Goal: Transaction & Acquisition: Book appointment/travel/reservation

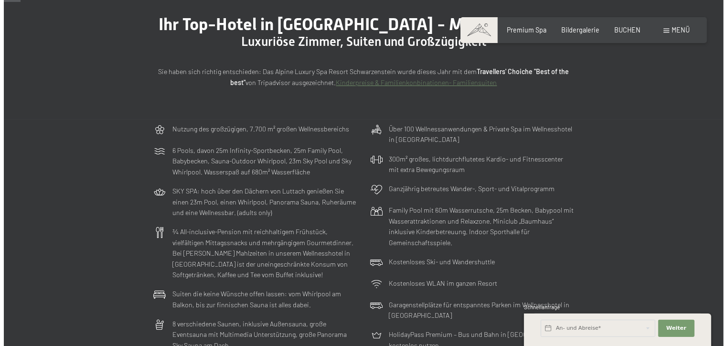
scroll to position [62, 0]
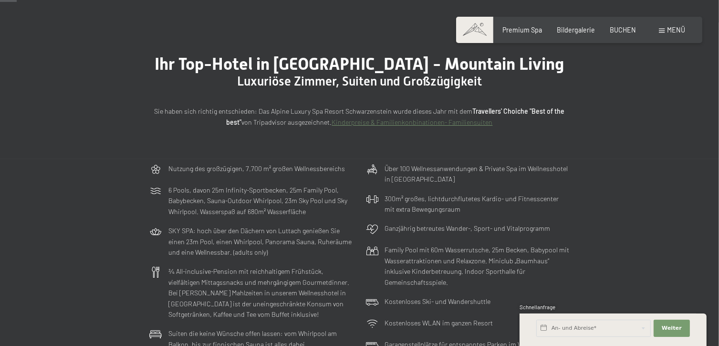
click at [663, 31] on span at bounding box center [663, 31] width 6 height 4
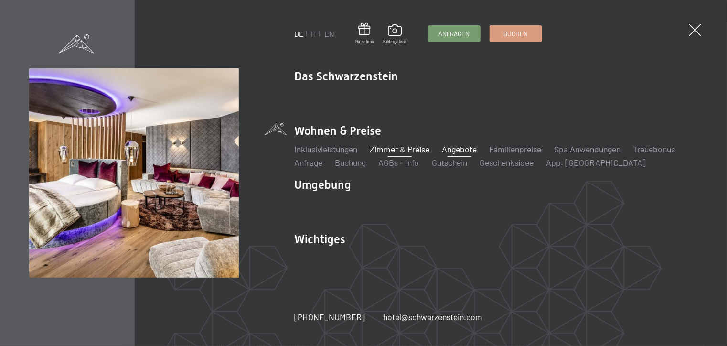
click at [463, 146] on link "Angebote" at bounding box center [459, 149] width 35 height 11
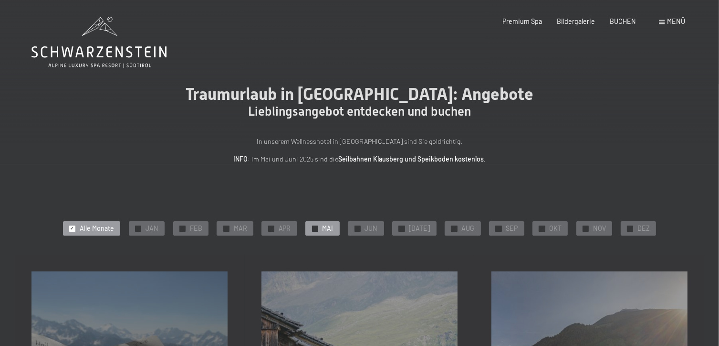
click at [334, 231] on span "MAI" at bounding box center [328, 228] width 11 height 10
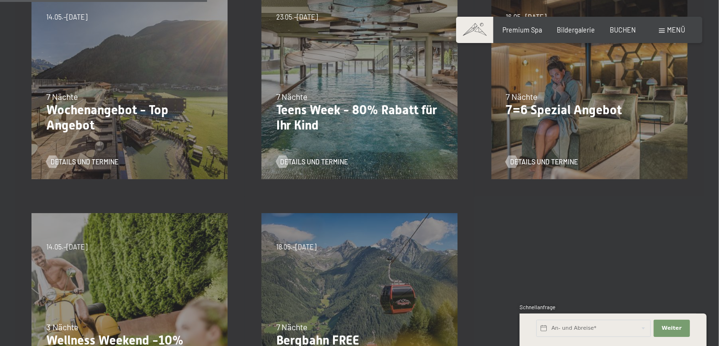
scroll to position [292, 0]
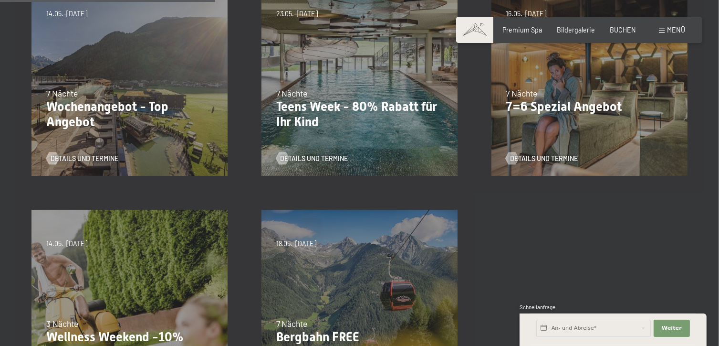
click at [97, 70] on div "[DATE]–[DATE] 14.05.–[DATE] [DATE]–[DATE] 7 Nächte Wochenangebot - Top Angebot …" at bounding box center [130, 78] width 230 height 230
click at [107, 107] on p "Wochenangebot - Top Angebot" at bounding box center [129, 114] width 167 height 30
click at [102, 156] on span "Details und Termine" at bounding box center [94, 159] width 68 height 10
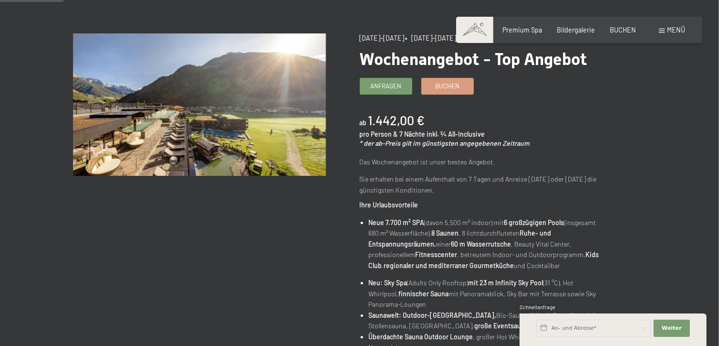
scroll to position [81, 0]
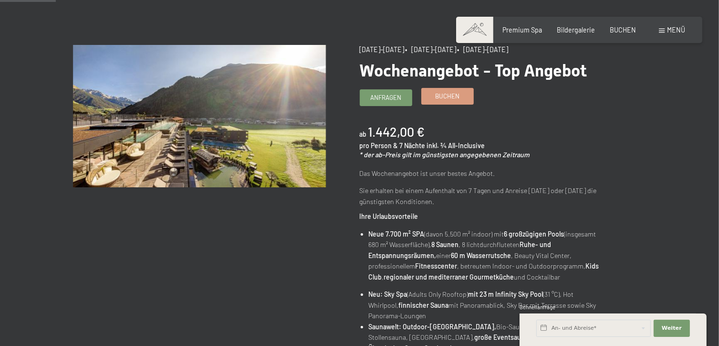
click at [444, 96] on span "Buchen" at bounding box center [447, 96] width 24 height 9
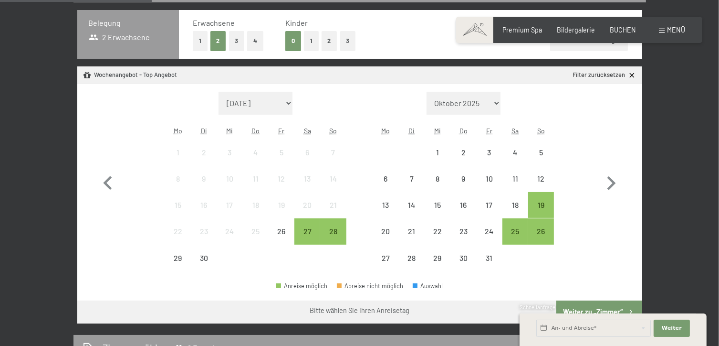
scroll to position [228, 0]
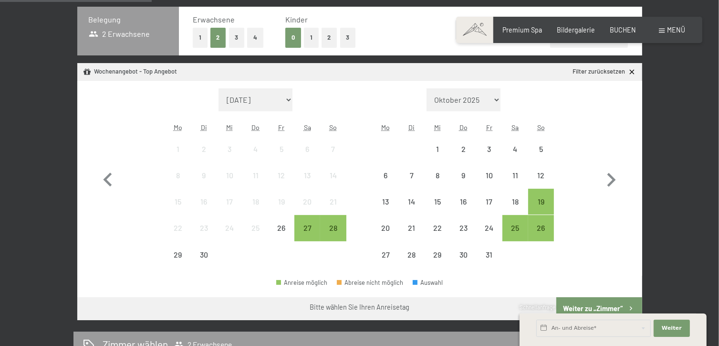
click at [290, 99] on select "September 2025 Oktober 2025 November 2025 Dezember 2025 Januar 2026 Februar 202…" at bounding box center [256, 99] width 74 height 23
select select "2026-05-01"
select select "2026-06-01"
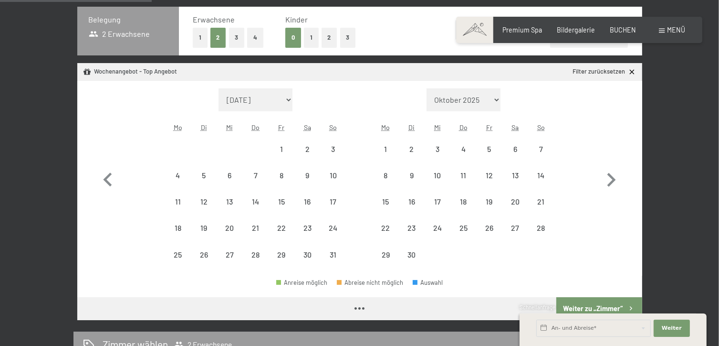
select select "2026-05-01"
select select "2026-06-01"
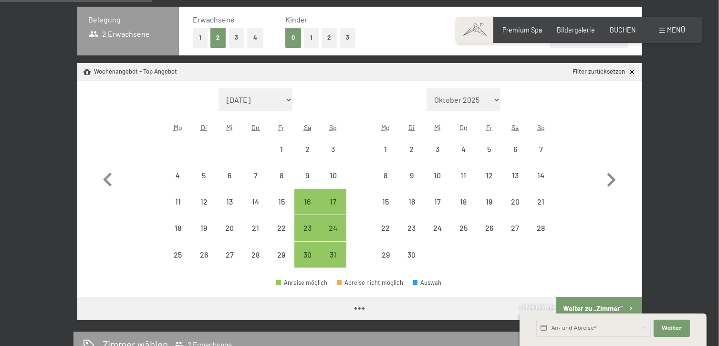
select select "2026-05-01"
select select "2026-06-01"
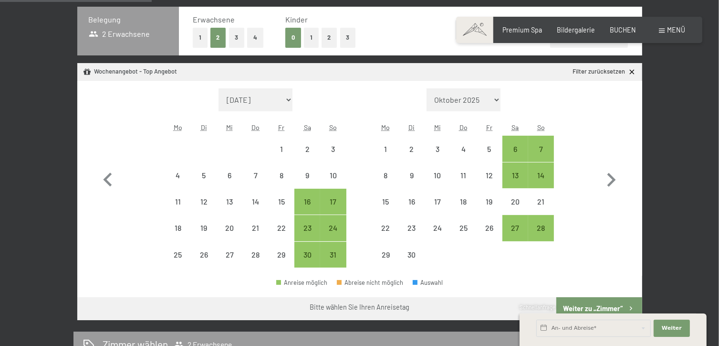
click at [332, 201] on span "Einwilligung Marketing*" at bounding box center [306, 200] width 79 height 10
click at [263, 201] on input "Einwilligung Marketing*" at bounding box center [258, 200] width 10 height 10
click at [332, 201] on span "Einwilligung Marketing*" at bounding box center [306, 200] width 79 height 10
click at [263, 201] on input "Einwilligung Marketing*" at bounding box center [258, 200] width 10 height 10
click at [332, 201] on span "Einwilligung Marketing*" at bounding box center [306, 200] width 79 height 10
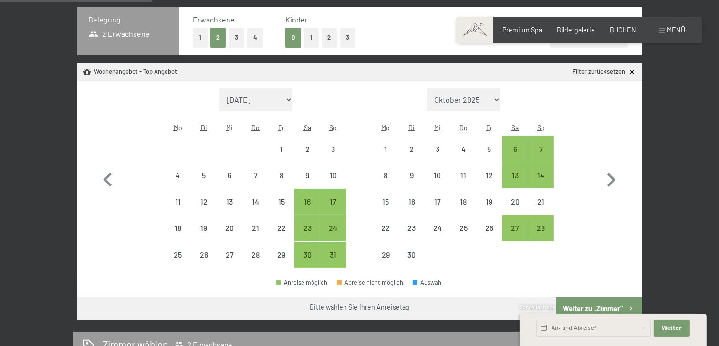
click at [263, 201] on input "Einwilligung Marketing*" at bounding box center [258, 200] width 10 height 10
checkbox input "false"
click at [331, 229] on div "24" at bounding box center [333, 236] width 24 height 24
select select "2026-05-01"
select select "2026-06-01"
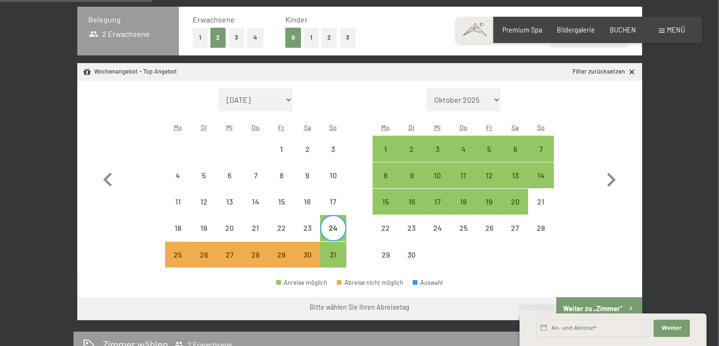
click at [355, 88] on div "Monat/Jahr September 2025 Oktober 2025 November 2025 Dezember 2025 Januar 2026 …" at bounding box center [359, 177] width 531 height 179
click at [631, 72] on icon at bounding box center [632, 71] width 5 height 5
select select "2026-05-01"
select select "2026-06-01"
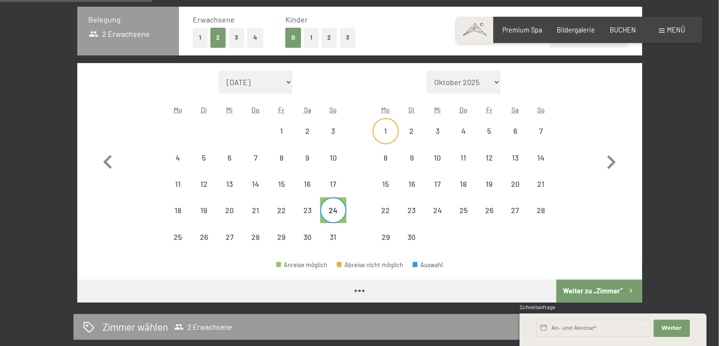
select select "2026-05-01"
select select "2026-06-01"
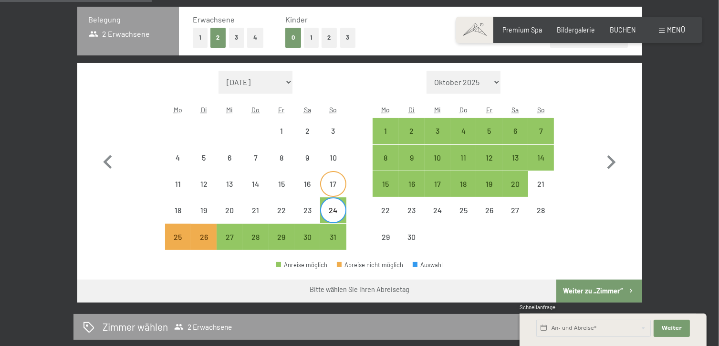
click at [332, 180] on div "17" at bounding box center [333, 192] width 24 height 24
select select "2026-05-01"
select select "2026-06-01"
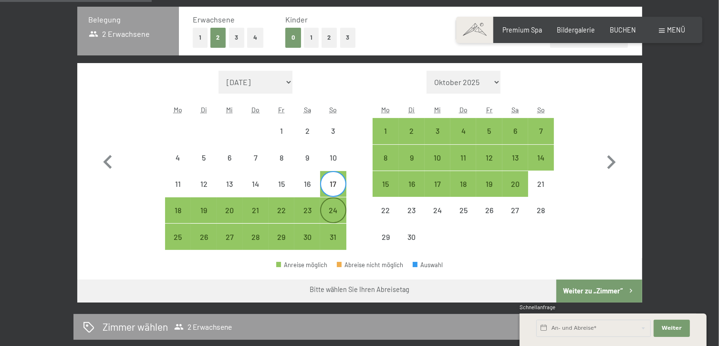
click at [332, 210] on div "24" at bounding box center [333, 218] width 24 height 24
select select "2026-05-01"
select select "2026-06-01"
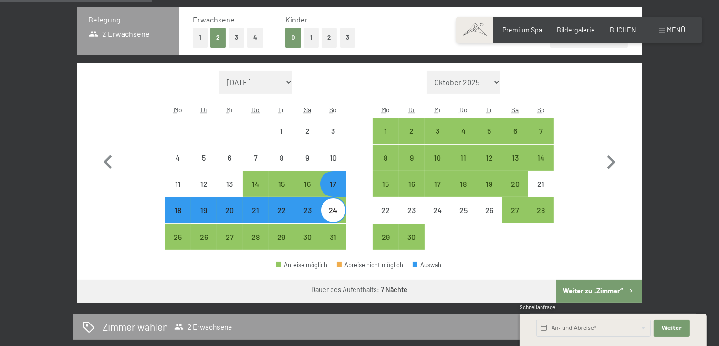
click at [616, 288] on button "Weiter zu „Zimmer“" at bounding box center [599, 290] width 85 height 23
select select "2026-05-01"
select select "2026-06-01"
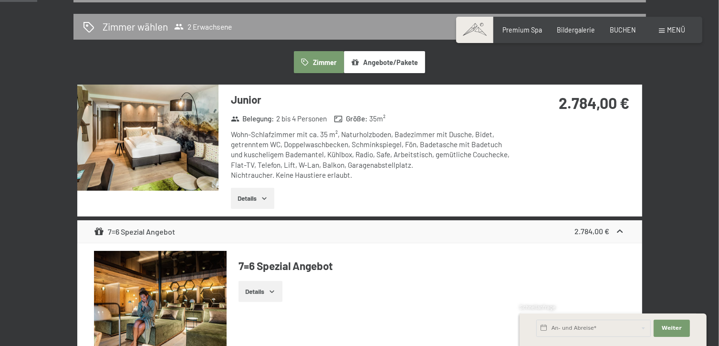
scroll to position [187, 0]
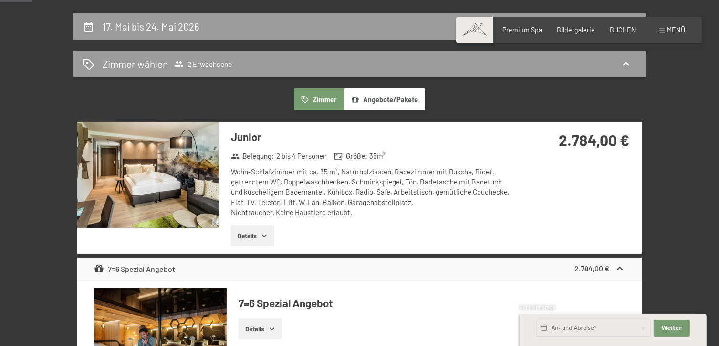
click at [263, 232] on icon "button" at bounding box center [265, 236] width 8 height 8
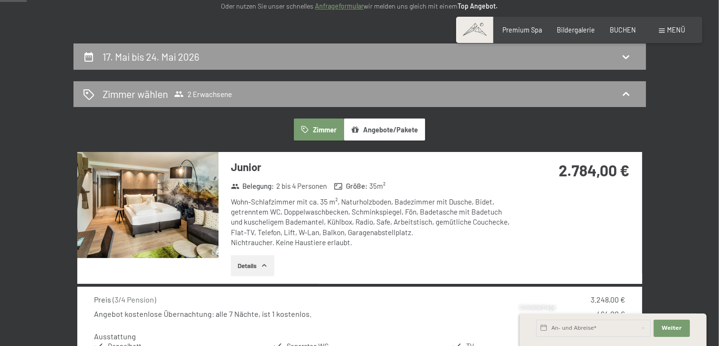
scroll to position [184, 0]
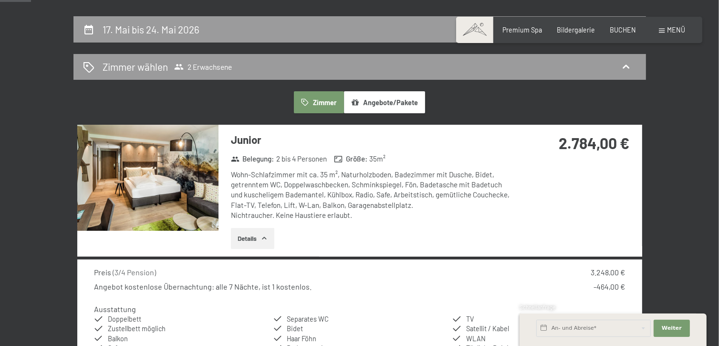
click at [402, 101] on button "Angebote/Pakete" at bounding box center [384, 102] width 81 height 22
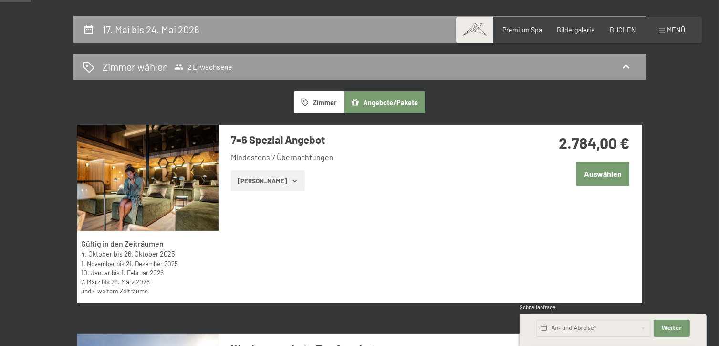
click at [291, 179] on icon "button" at bounding box center [295, 181] width 8 height 8
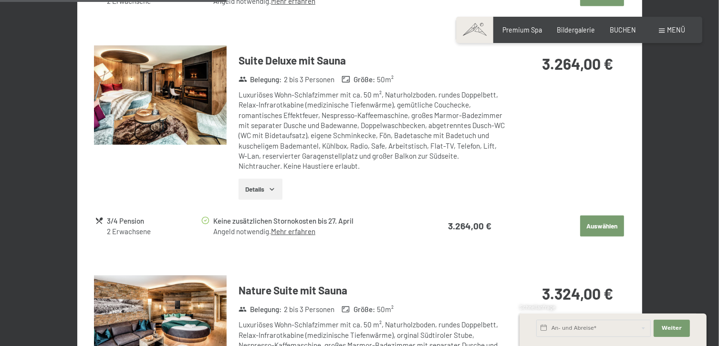
scroll to position [904, 0]
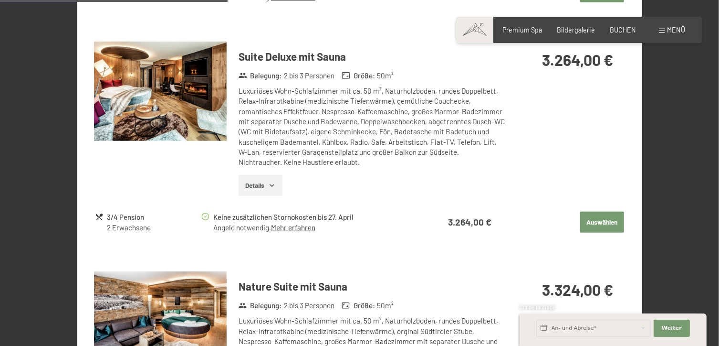
click at [602, 216] on button "Auswählen" at bounding box center [602, 221] width 44 height 21
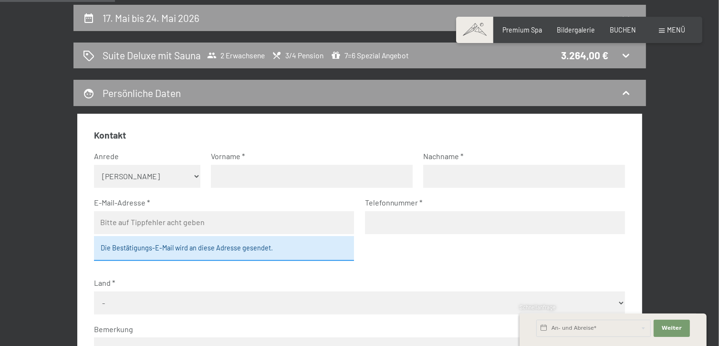
scroll to position [175, 0]
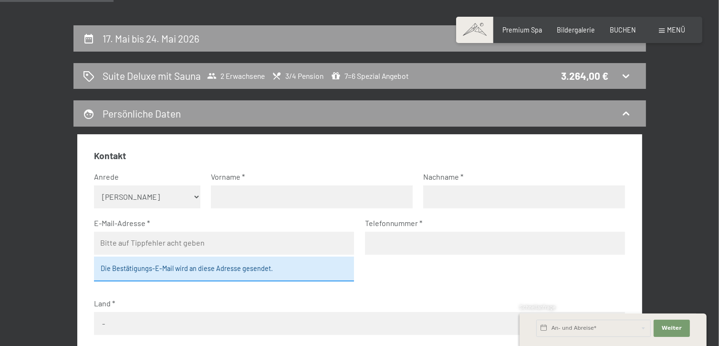
click at [196, 196] on select "Keine Angabe Frau Herr" at bounding box center [147, 196] width 106 height 23
select select "f"
click at [94, 185] on select "Keine Angabe Frau Herr" at bounding box center [147, 196] width 106 height 23
click at [248, 197] on input "text" at bounding box center [312, 196] width 202 height 23
type input "Susanne"
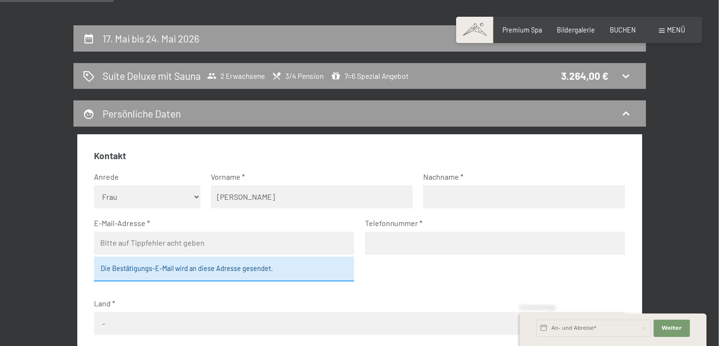
type input "Lei"
type input "susanne.lei@gmx.ch"
type input "0797376454"
select select "CHE"
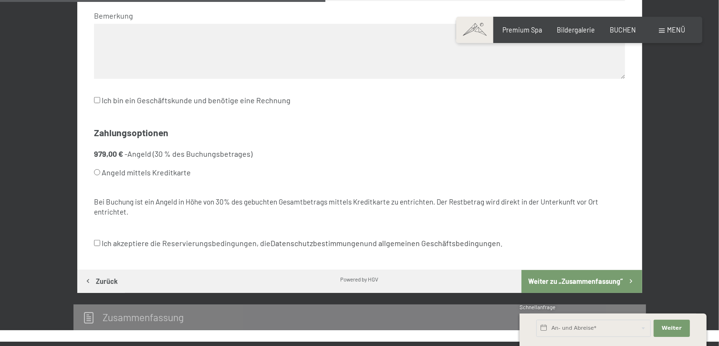
scroll to position [512, 0]
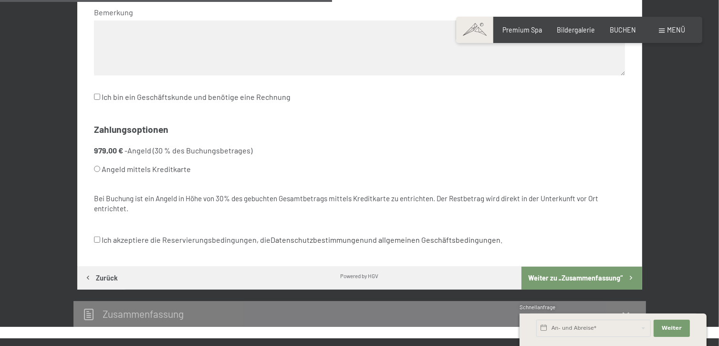
click at [94, 240] on input "Ich akzeptiere die Reservierungsbedingungen, die Datenschutzbestimmungen und al…" at bounding box center [97, 239] width 6 height 6
click at [575, 277] on button "Weiter zu „Zusammen­fassung“" at bounding box center [582, 277] width 120 height 23
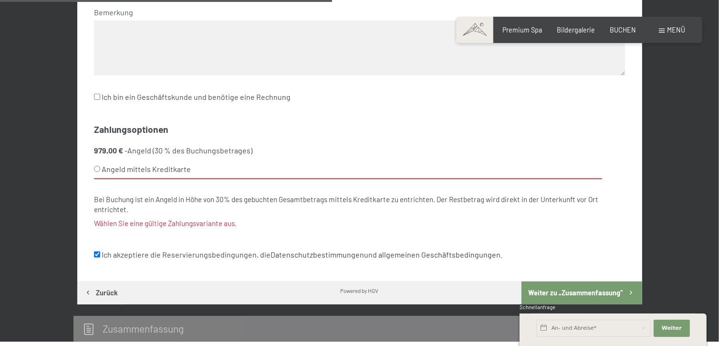
scroll to position [508, 0]
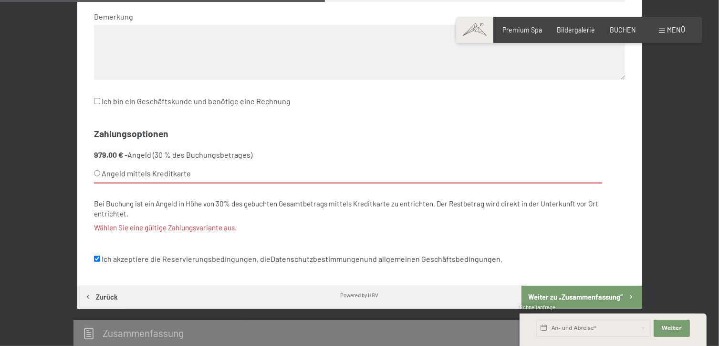
click at [95, 257] on input "Ich akzeptiere die Reservierungsbedingungen, die Datenschutzbestimmungen und al…" at bounding box center [97, 258] width 6 height 6
checkbox input "false"
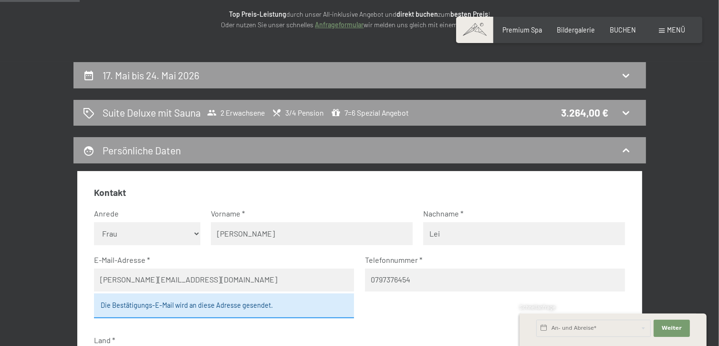
scroll to position [107, 0]
